Goal: Use online tool/utility: Utilize a website feature to perform a specific function

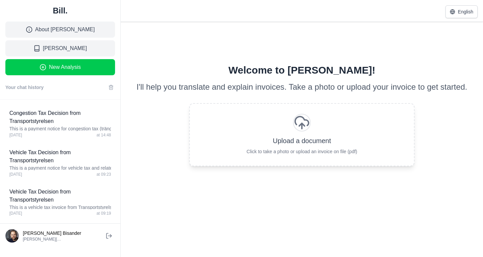
click at [84, 69] on button "New Analysis" at bounding box center [60, 67] width 110 height 16
click at [61, 68] on span "New Analysis" at bounding box center [65, 67] width 32 height 8
click at [68, 66] on span "New Analysis" at bounding box center [65, 67] width 32 height 8
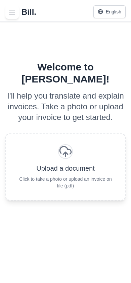
click at [12, 15] on icon "Toggle history menu" at bounding box center [12, 12] width 8 height 8
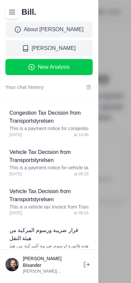
click at [12, 15] on icon "Toggle history menu" at bounding box center [12, 12] width 8 height 8
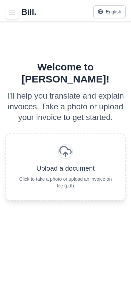
click at [60, 158] on div "Invoice analysis area" at bounding box center [65, 152] width 22 height 22
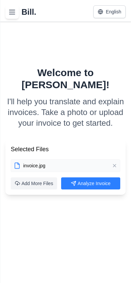
click at [100, 180] on button "Analyze Invoice" at bounding box center [90, 183] width 59 height 12
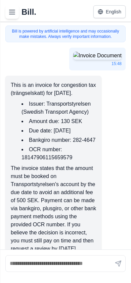
click at [78, 60] on img "Invoice analysis area" at bounding box center [97, 56] width 48 height 8
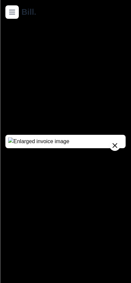
click at [113, 142] on icon "Invoice analysis area" at bounding box center [115, 146] width 8 height 8
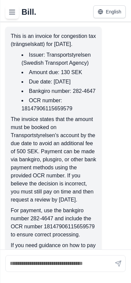
scroll to position [51, 0]
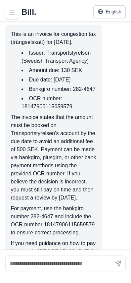
click at [112, 8] on button "English" at bounding box center [109, 11] width 32 height 13
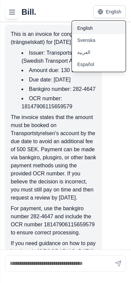
click at [11, 11] on icon "Toggle history menu" at bounding box center [12, 12] width 8 height 8
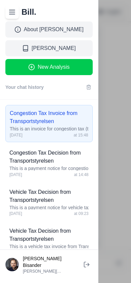
click at [29, 48] on icon at bounding box center [25, 48] width 7 height 7
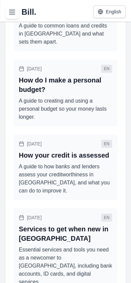
scroll to position [237, 0]
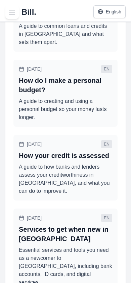
click at [72, 173] on p "A guide to how banks and lenders assess your creditworthiness in [GEOGRAPHIC_DA…" at bounding box center [65, 179] width 93 height 32
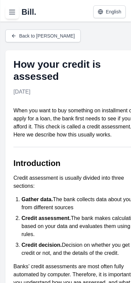
click at [17, 34] on link "Back to [PERSON_NAME]" at bounding box center [42, 36] width 75 height 13
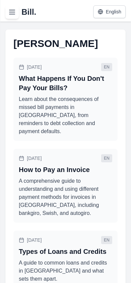
click at [14, 14] on icon "Toggle history menu" at bounding box center [12, 12] width 8 height 8
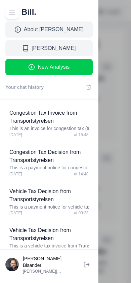
click at [42, 125] on p "This is an invoice for congestion tax (trängselskatt) for [DATE]." at bounding box center [48, 128] width 79 height 7
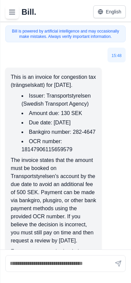
scroll to position [148, 0]
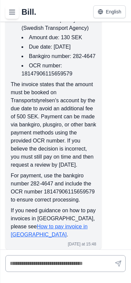
click at [45, 256] on input "text" at bounding box center [65, 263] width 120 height 17
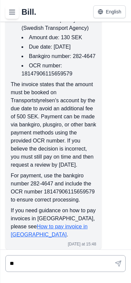
type input "*"
type input "**********"
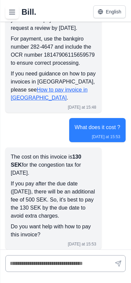
scroll to position [285, 0]
click at [9, 15] on icon "Toggle history menu" at bounding box center [12, 12] width 8 height 8
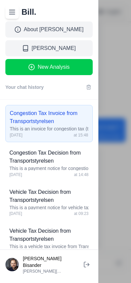
click at [44, 72] on button "New Analysis" at bounding box center [48, 67] width 87 height 16
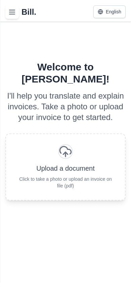
click at [65, 156] on div "Invoice analysis area" at bounding box center [65, 151] width 21 height 21
